Goal: Find specific page/section: Find specific page/section

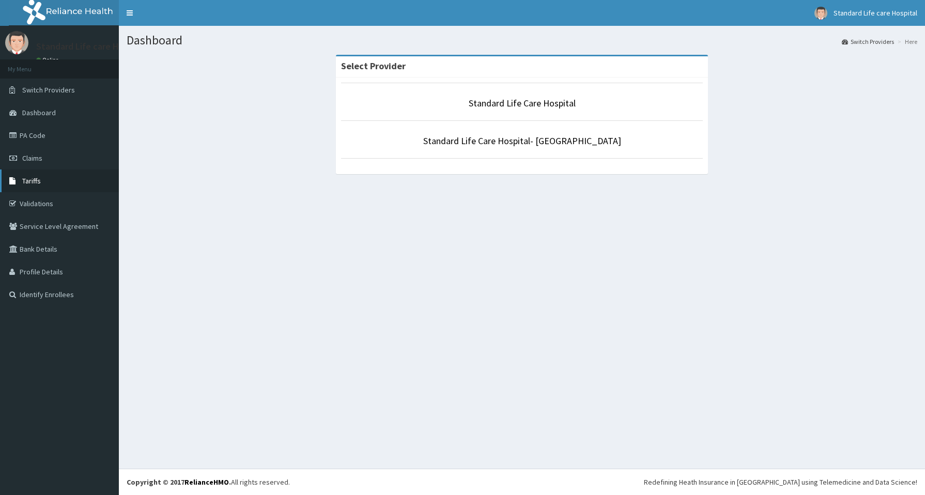
click at [27, 177] on span "Tariffs" at bounding box center [31, 180] width 19 height 9
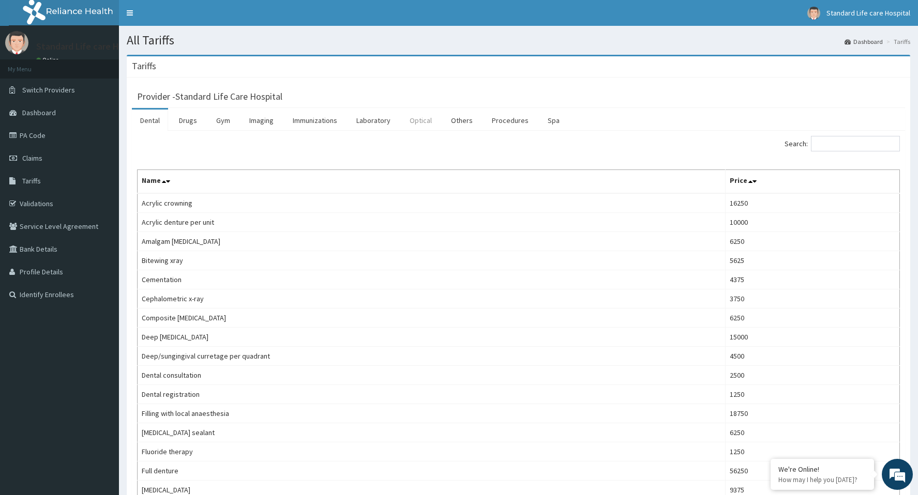
click at [422, 121] on link "Optical" at bounding box center [420, 121] width 39 height 22
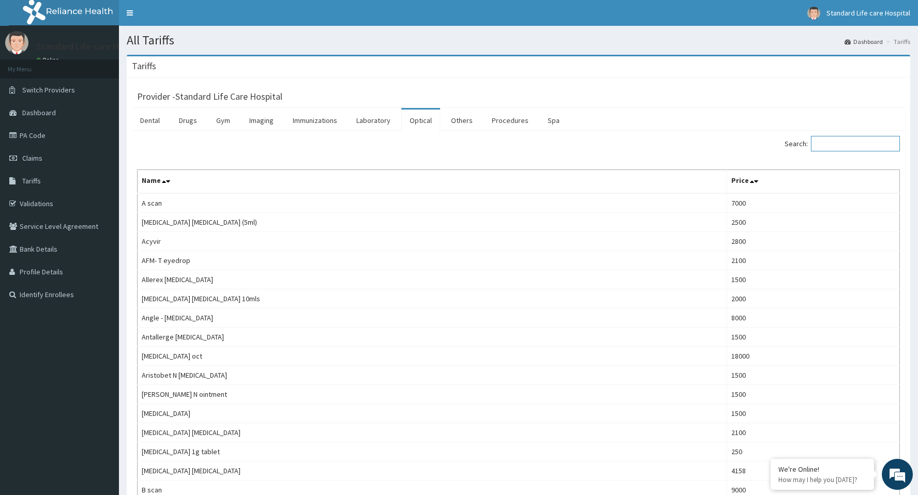
click at [838, 144] on input "Search:" at bounding box center [855, 144] width 89 height 16
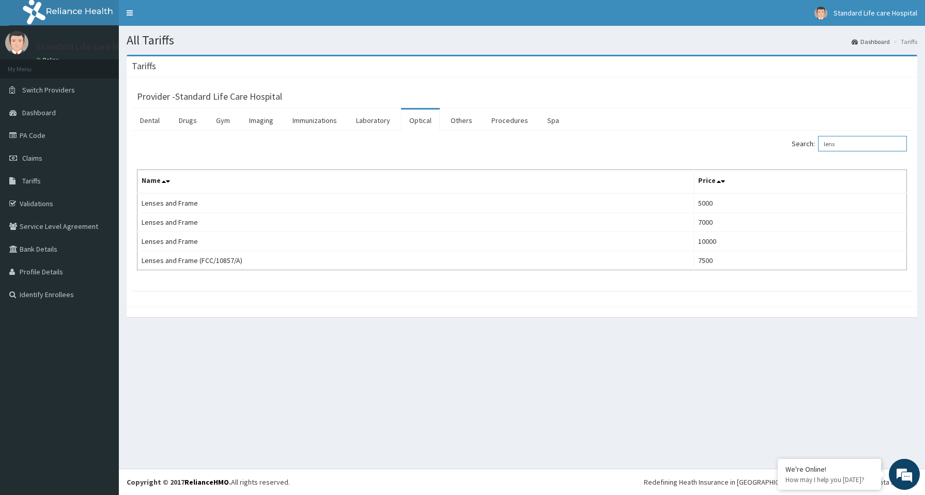
type input "lens"
